Goal: Transaction & Acquisition: Book appointment/travel/reservation

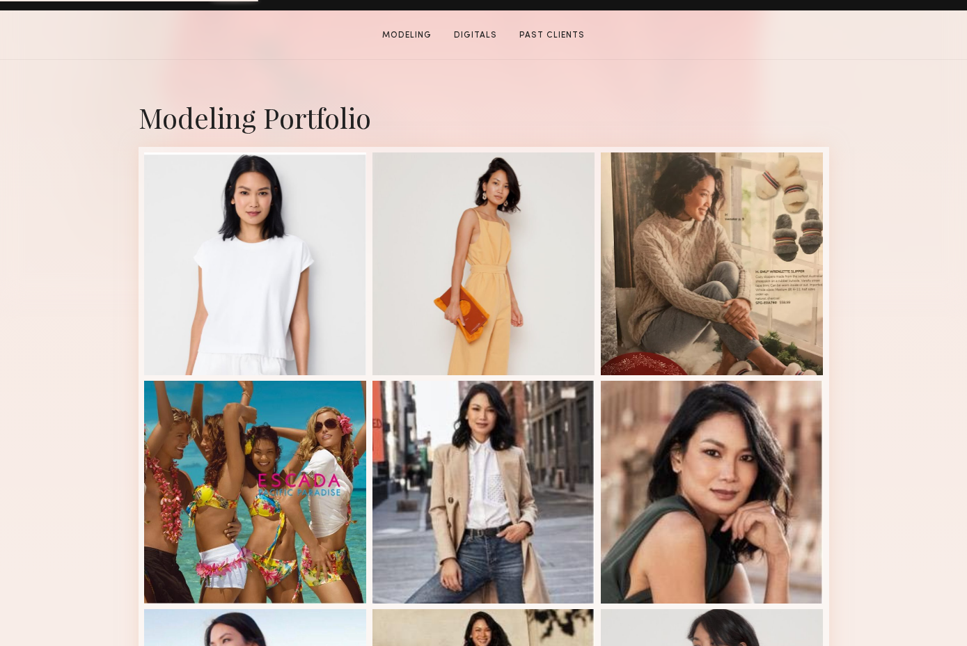
scroll to position [261, 0]
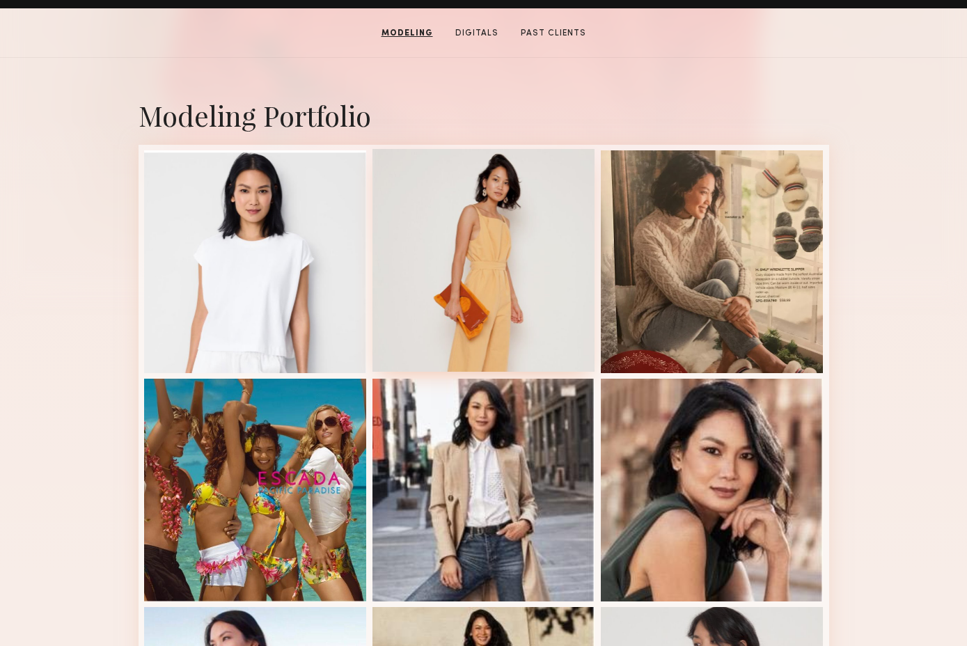
click at [568, 235] on div at bounding box center [483, 260] width 223 height 223
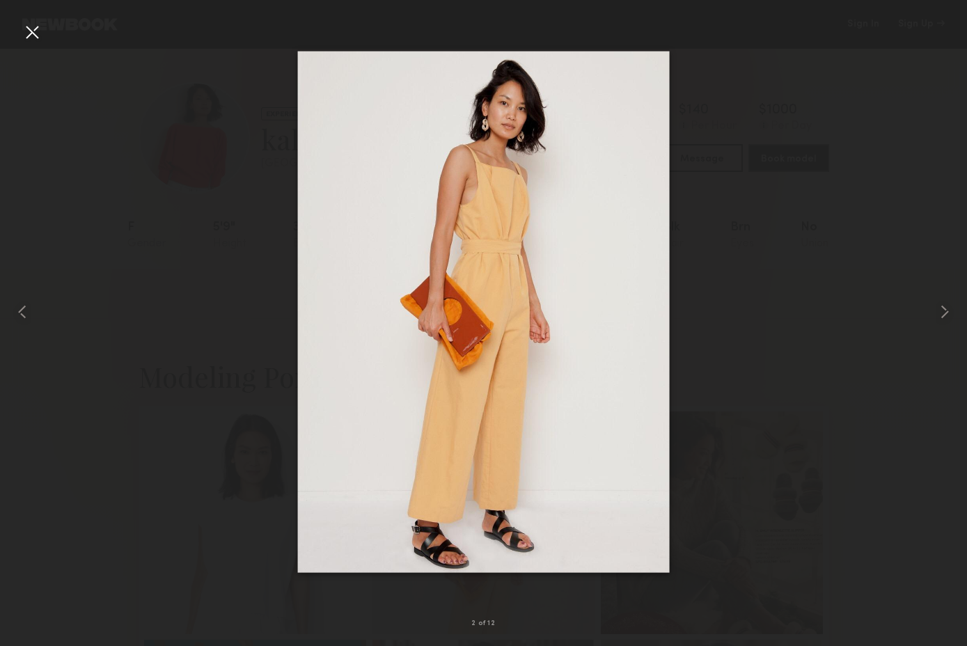
scroll to position [0, 0]
click at [33, 31] on div at bounding box center [32, 32] width 22 height 22
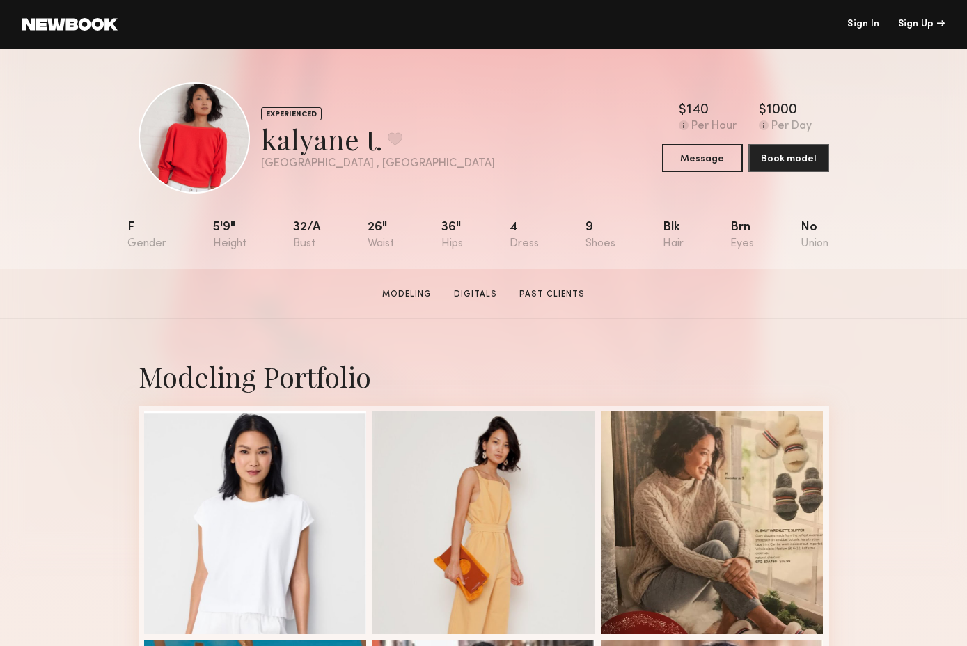
click at [377, 0] on header "Sign In Sign Up" at bounding box center [483, 24] width 967 height 49
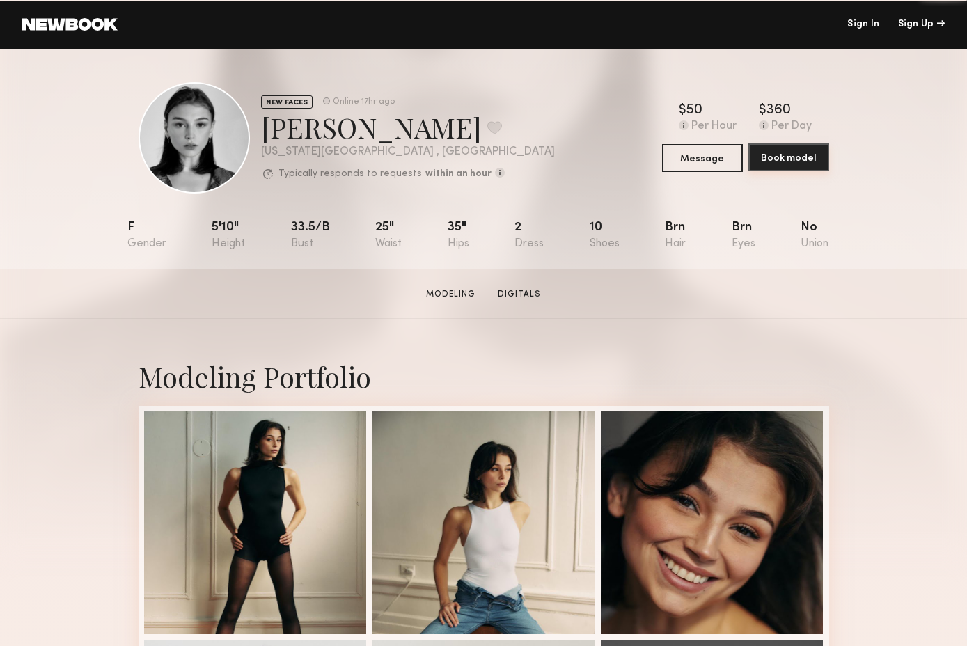
click at [810, 152] on button "Book model" at bounding box center [788, 157] width 81 height 28
